Goal: Obtain resource: Download file/media

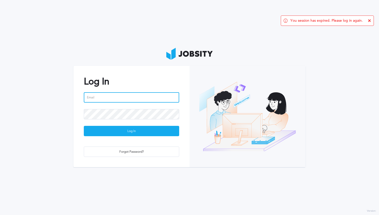
click at [119, 99] on input "email" at bounding box center [131, 97] width 95 height 10
type input "[EMAIL_ADDRESS][DOMAIN_NAME]"
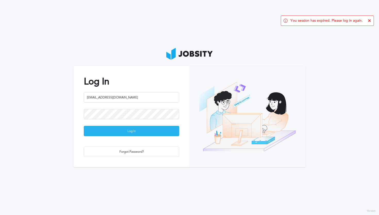
click at [142, 132] on div "Log In" at bounding box center [131, 131] width 95 height 10
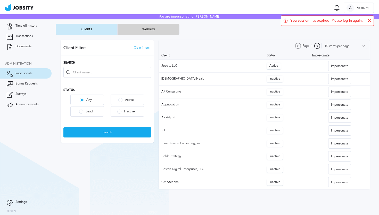
click at [144, 29] on button "Workers" at bounding box center [149, 29] width 62 height 11
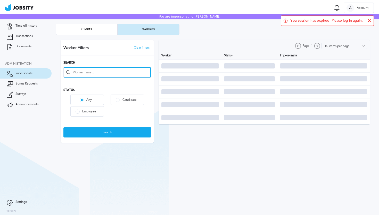
click at [94, 72] on input at bounding box center [107, 72] width 87 height 10
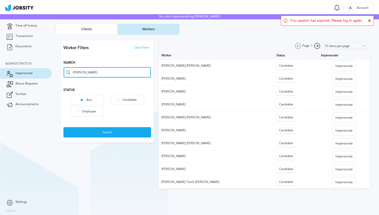
type input "[PERSON_NAME]"
click at [108, 126] on div "Search" at bounding box center [107, 131] width 93 height 21
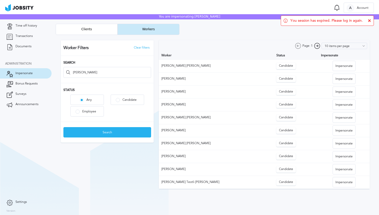
click at [109, 134] on div "Search" at bounding box center [107, 132] width 87 height 10
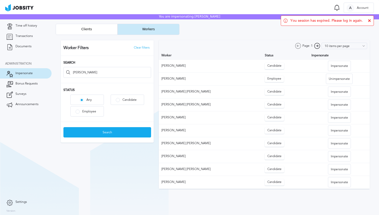
click at [173, 78] on div at bounding box center [215, 114] width 319 height 159
click at [341, 79] on div "Unimpersonate" at bounding box center [339, 79] width 26 height 10
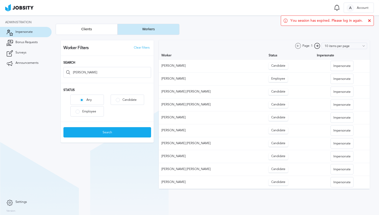
click at [341, 79] on div "Impersonate" at bounding box center [342, 79] width 22 height 10
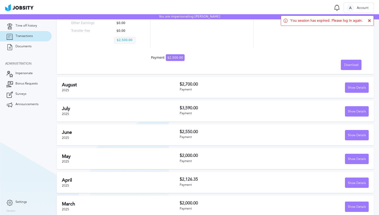
scroll to position [115, 0]
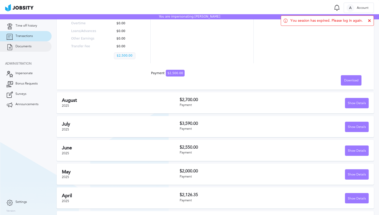
click at [32, 48] on link "Documents" at bounding box center [26, 46] width 52 height 10
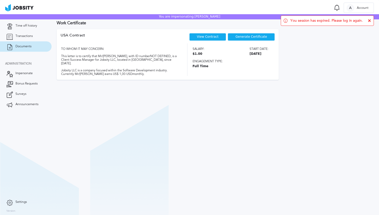
click at [253, 39] on div "Generate Certificate" at bounding box center [251, 37] width 47 height 8
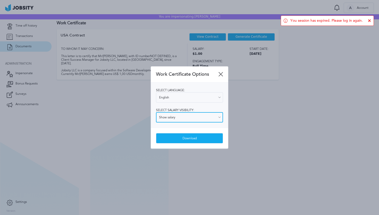
click at [187, 119] on input "Show salary" at bounding box center [189, 117] width 67 height 10
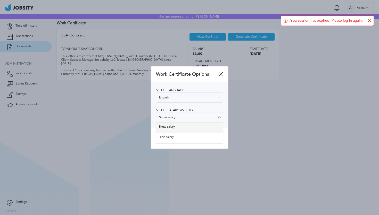
click at [182, 127] on div "Select language: English English Spanish Select salary visibility: Show salary …" at bounding box center [189, 104] width 77 height 45
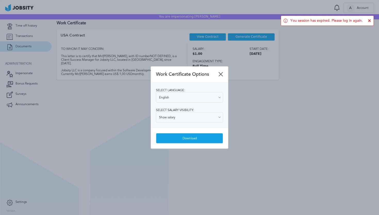
click at [185, 137] on div "Download" at bounding box center [189, 138] width 67 height 10
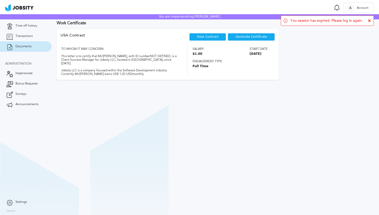
click at [254, 35] on span "Generate Certificate" at bounding box center [251, 37] width 31 height 4
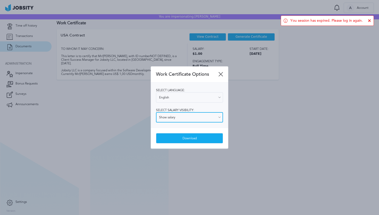
click at [184, 118] on input "Show salary" at bounding box center [189, 117] width 67 height 10
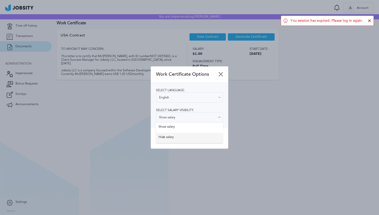
click at [178, 137] on div "Work Certificate Options Select language: English English Spanish Select salary…" at bounding box center [189, 107] width 77 height 82
type input "Hide salary"
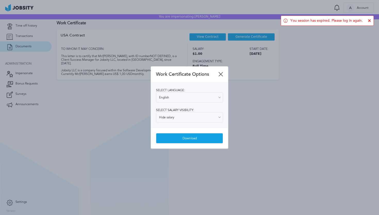
click at [188, 136] on div "Download" at bounding box center [189, 138] width 67 height 10
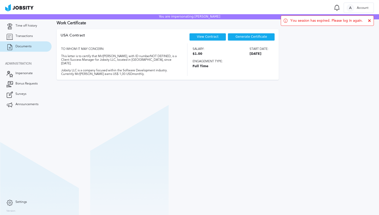
click at [268, 88] on section "Work Certificate USA [DEMOGRAPHIC_DATA] View Contract Generate Certificate TO W…" at bounding box center [216, 114] width 328 height 199
click at [28, 45] on span "Documents" at bounding box center [23, 47] width 16 height 4
click at [27, 36] on span "Transactions" at bounding box center [23, 36] width 17 height 4
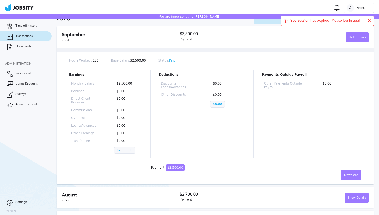
scroll to position [45, 0]
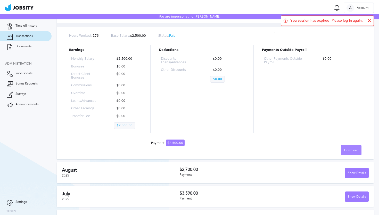
click at [355, 153] on div "Download" at bounding box center [351, 150] width 20 height 10
click at [351, 151] on li "English" at bounding box center [351, 150] width 21 height 10
click at [356, 173] on div "Show Details" at bounding box center [356, 173] width 23 height 10
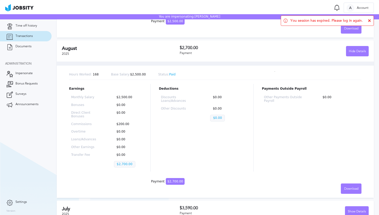
scroll to position [167, 0]
click at [353, 188] on span "Download" at bounding box center [351, 188] width 14 height 4
click at [351, 186] on li "English" at bounding box center [351, 188] width 21 height 10
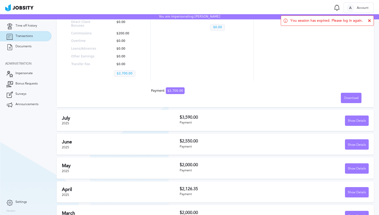
scroll to position [262, 0]
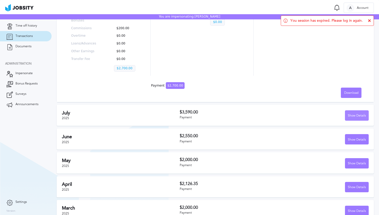
click at [355, 118] on div "Show Details" at bounding box center [356, 115] width 23 height 10
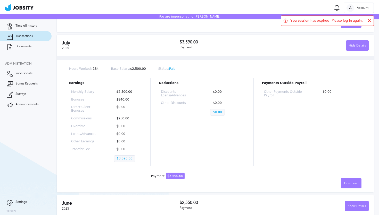
scroll to position [350, 0]
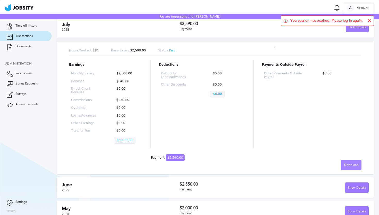
click at [352, 165] on span "Download" at bounding box center [351, 165] width 14 height 4
click at [352, 165] on li "English" at bounding box center [351, 164] width 21 height 10
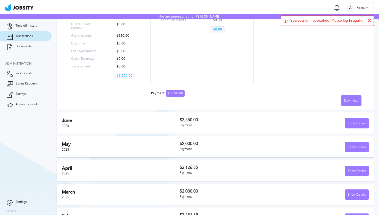
scroll to position [431, 0]
